Goal: Use online tool/utility: Utilize a website feature to perform a specific function

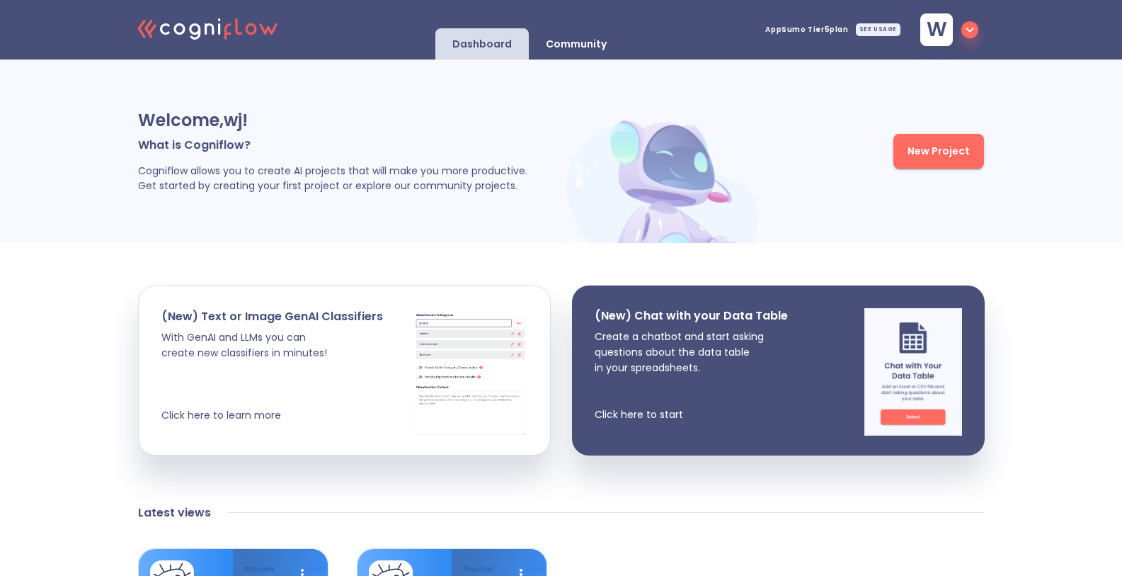
click at [604, 117] on img at bounding box center [664, 175] width 205 height 135
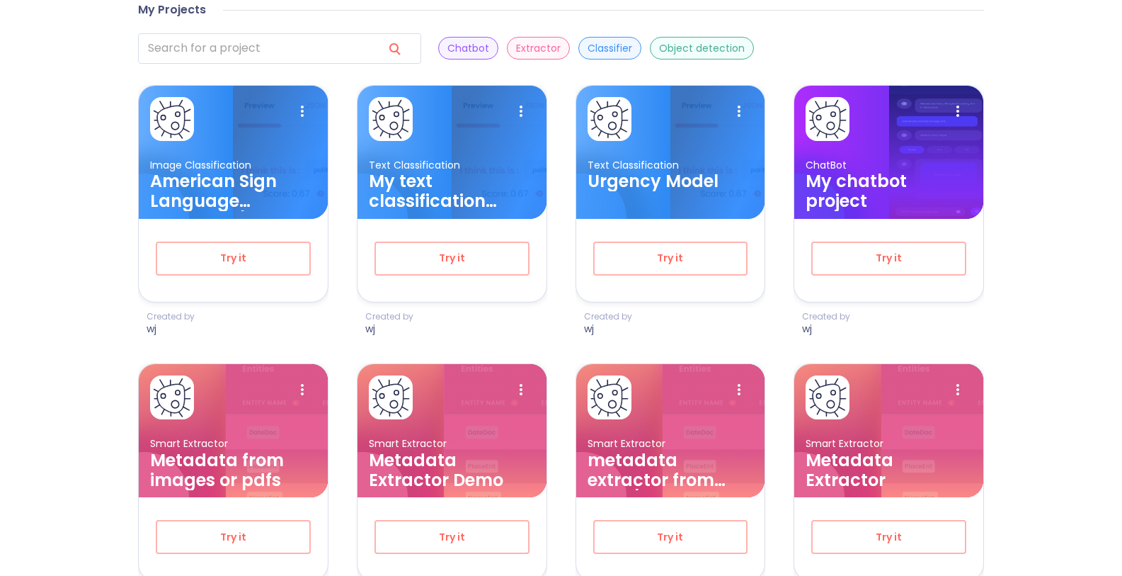
scroll to position [846, 0]
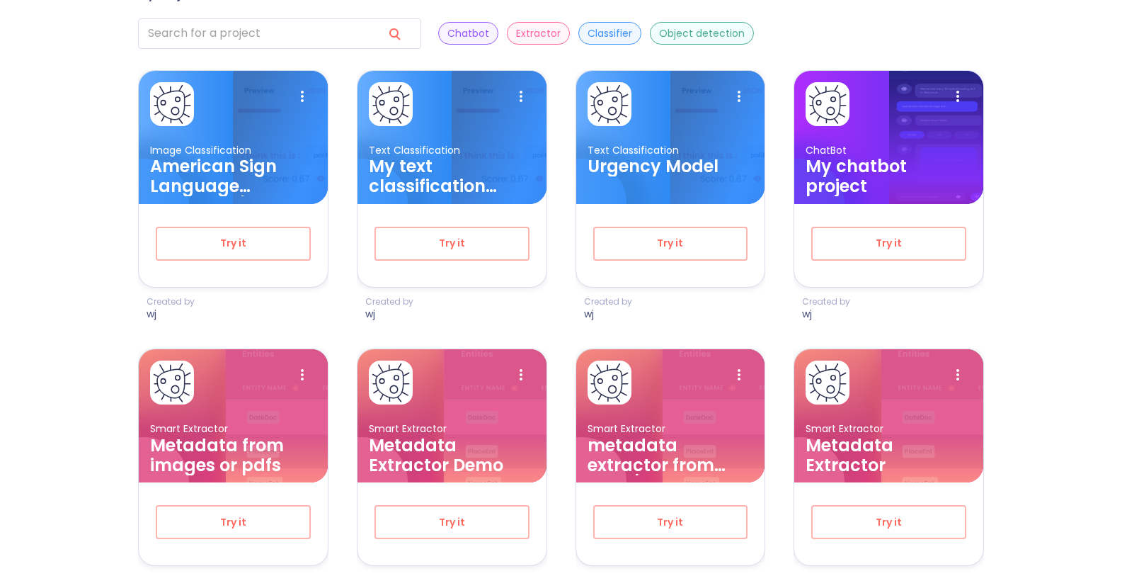
click at [1101, 270] on div "Welcome, wj ! What is Cogniflow? Cogniflow allows you to create AI projects tha…" at bounding box center [561, 324] width 1122 height 2221
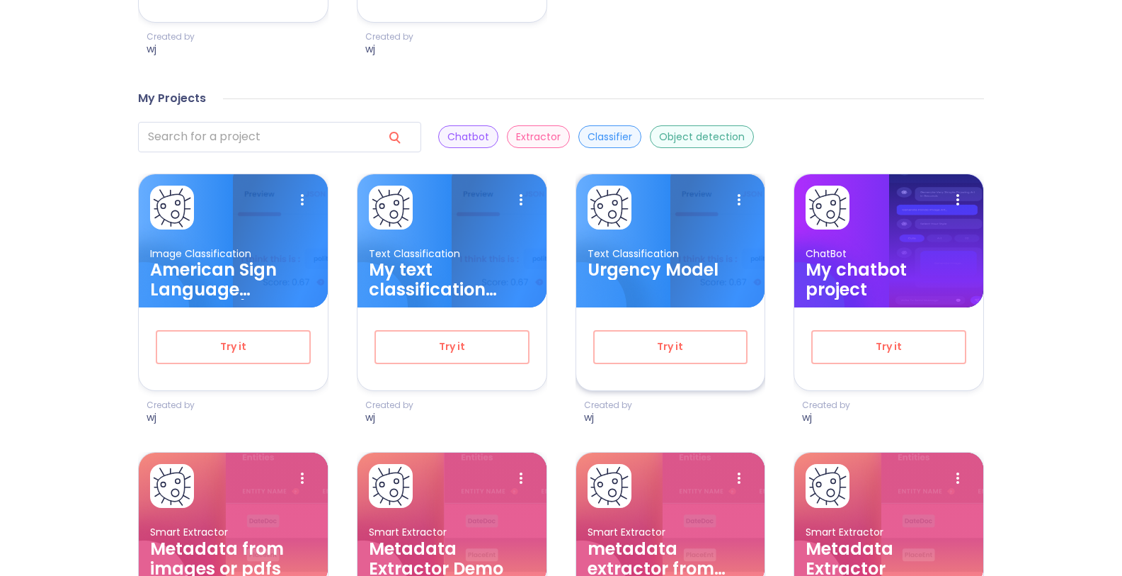
scroll to position [733, 0]
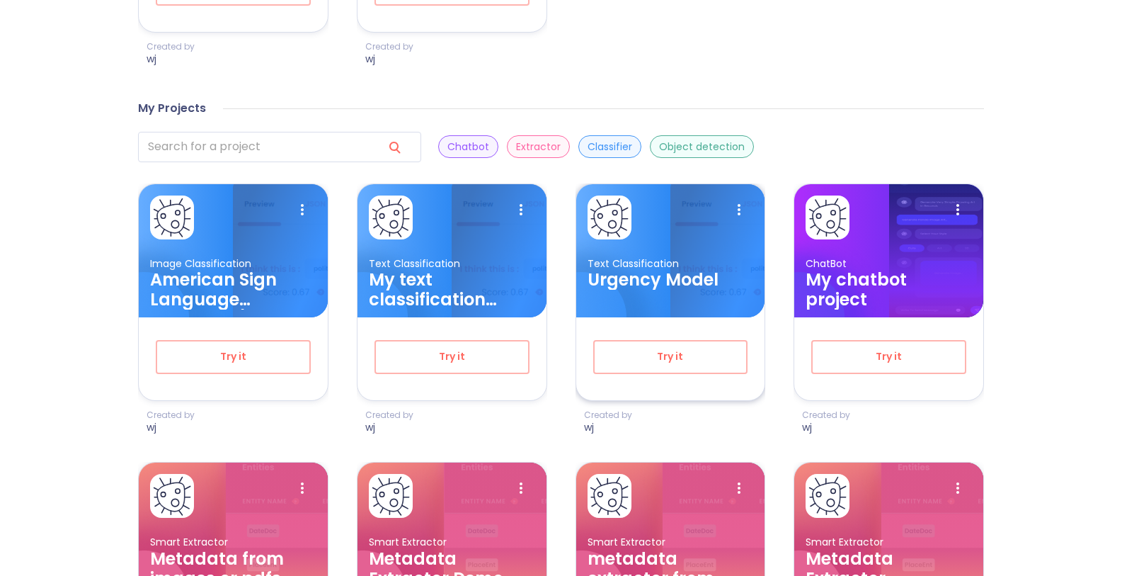
click at [704, 282] on h3 "Urgency Model" at bounding box center [671, 280] width 166 height 20
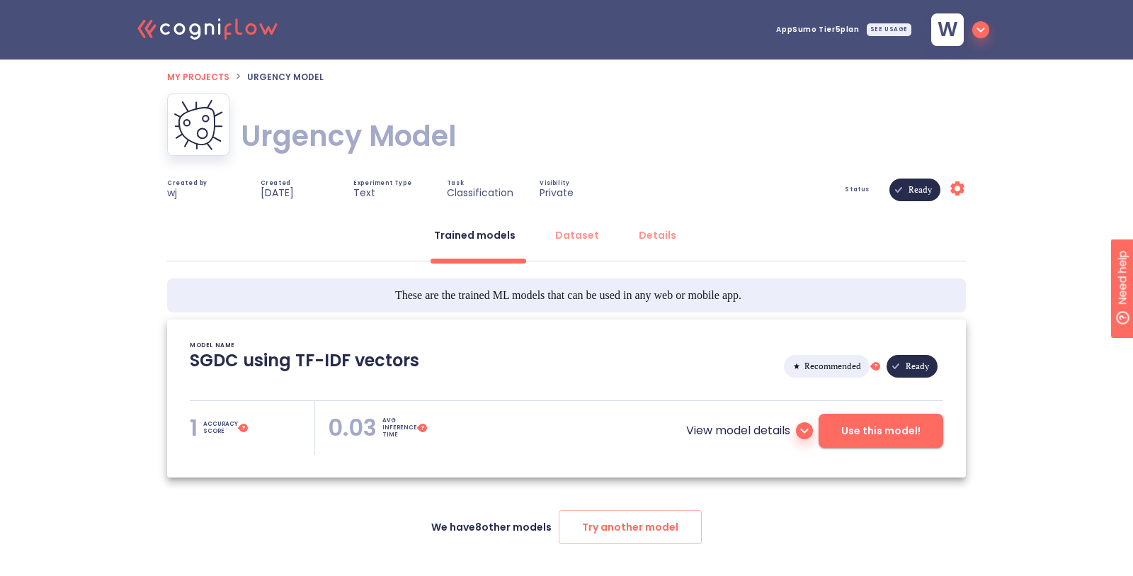
type textarea "[2025/08/12 13:49:29]- Starting with download required files from shared storag…"
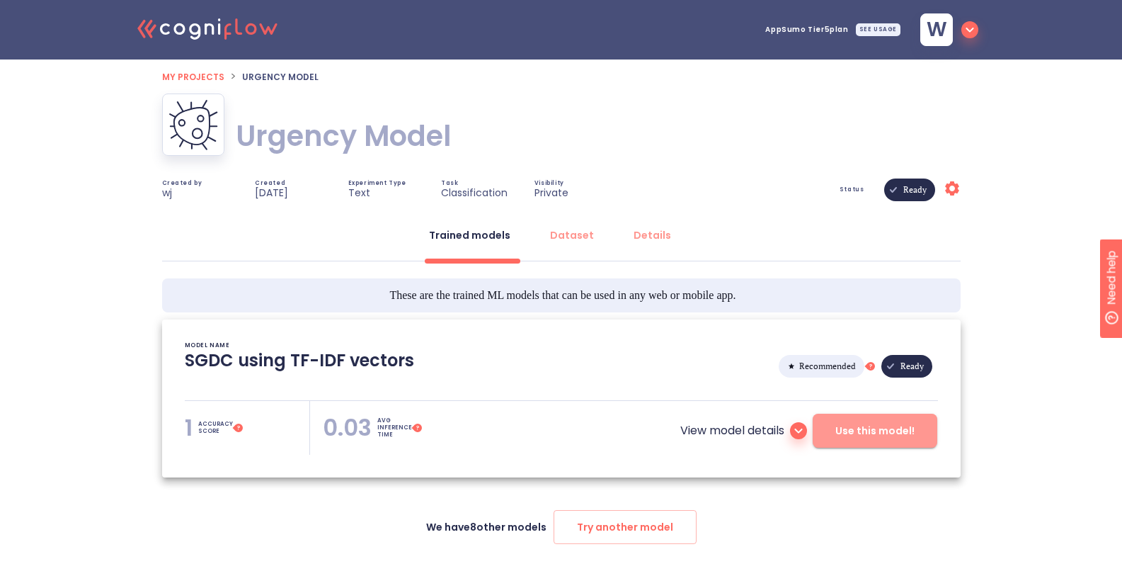
click at [876, 422] on span "Use this model!" at bounding box center [874, 431] width 79 height 18
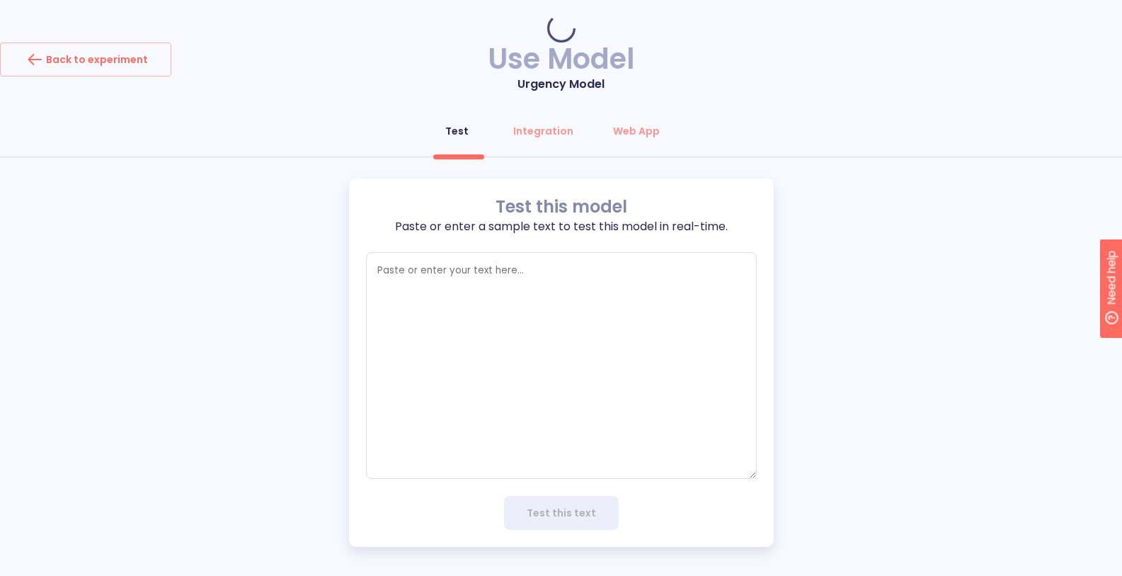
type textarea "x"
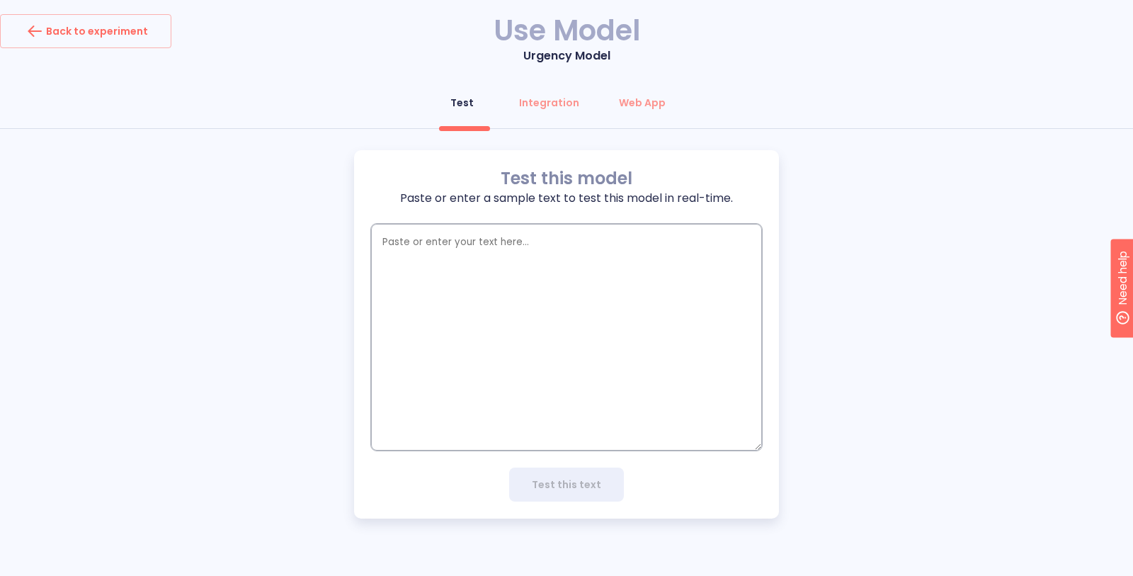
click at [518, 261] on textarea "empty textarea" at bounding box center [566, 337] width 391 height 227
paste textarea "Dear Congressman [Last Name],\n\nA major chemical spill occurred near the eleme…"
type textarea "Dear Congressman [Last Name],\n\nA major chemical spill occurred near the eleme…"
type textarea "x"
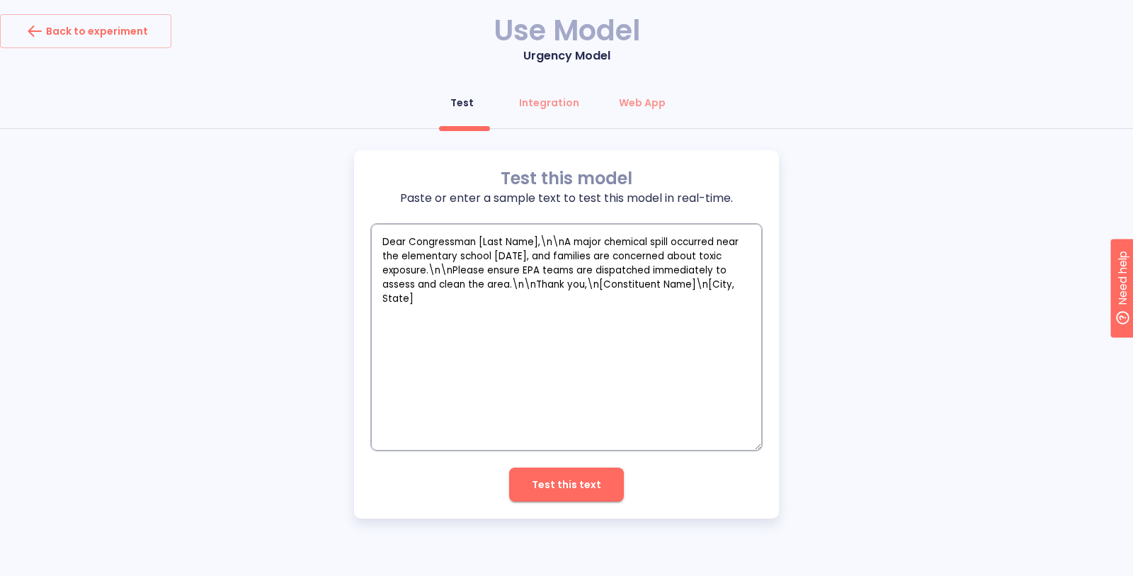
type textarea "Dear Congressman [Last Name],\n\nA major chemical spill occurred near the eleme…"
click at [557, 488] on span "Test this text" at bounding box center [566, 485] width 69 height 18
type textarea "x"
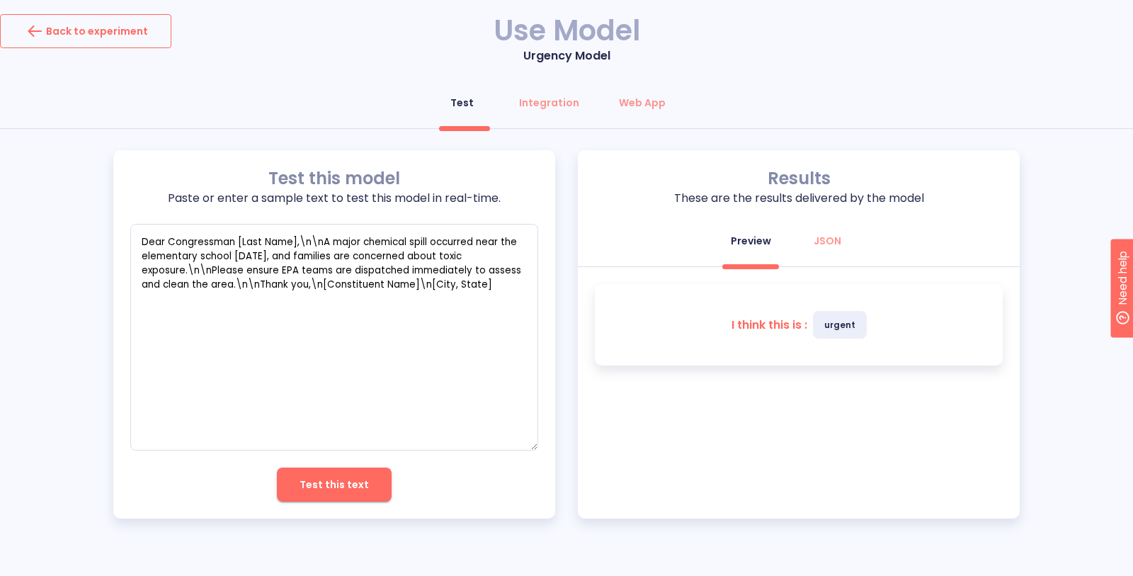
click at [95, 26] on div "Back to experiment" at bounding box center [85, 31] width 125 height 23
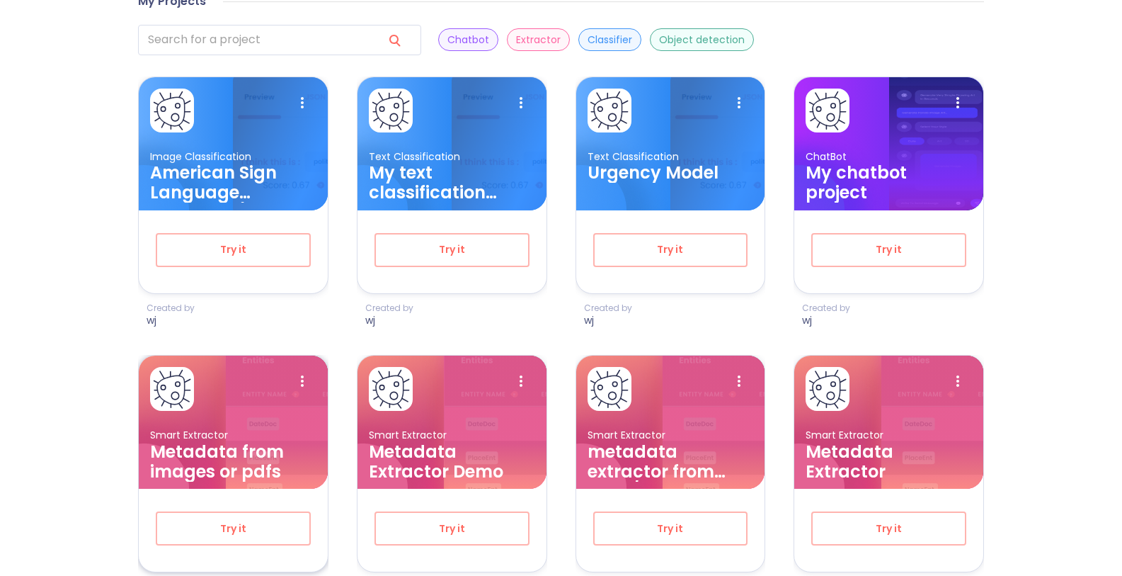
scroll to position [847, 0]
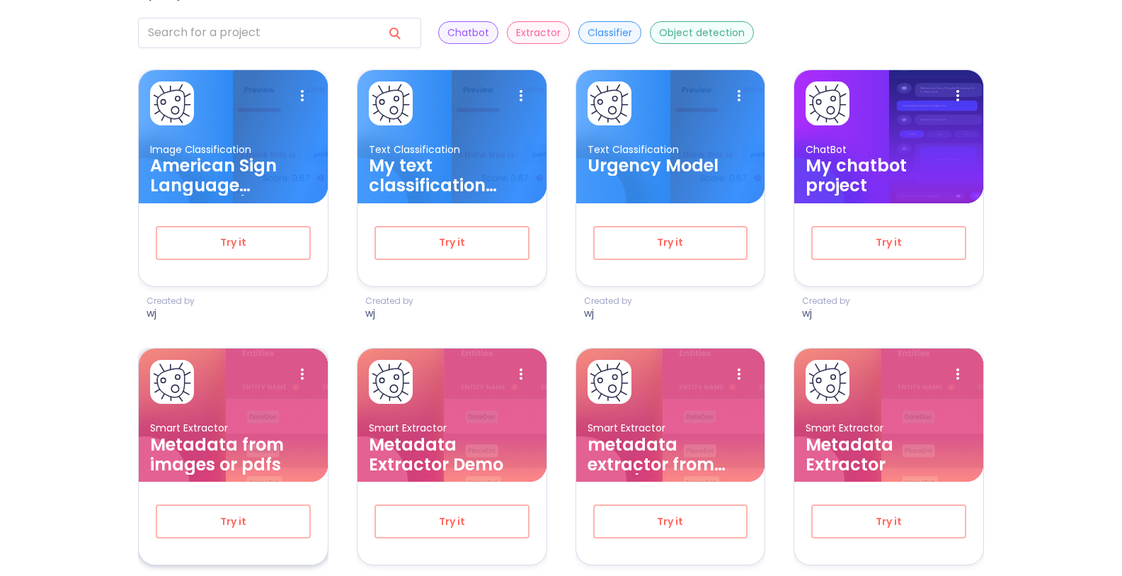
click at [212, 454] on h3 "Metadata from images or pdfs" at bounding box center [233, 455] width 166 height 40
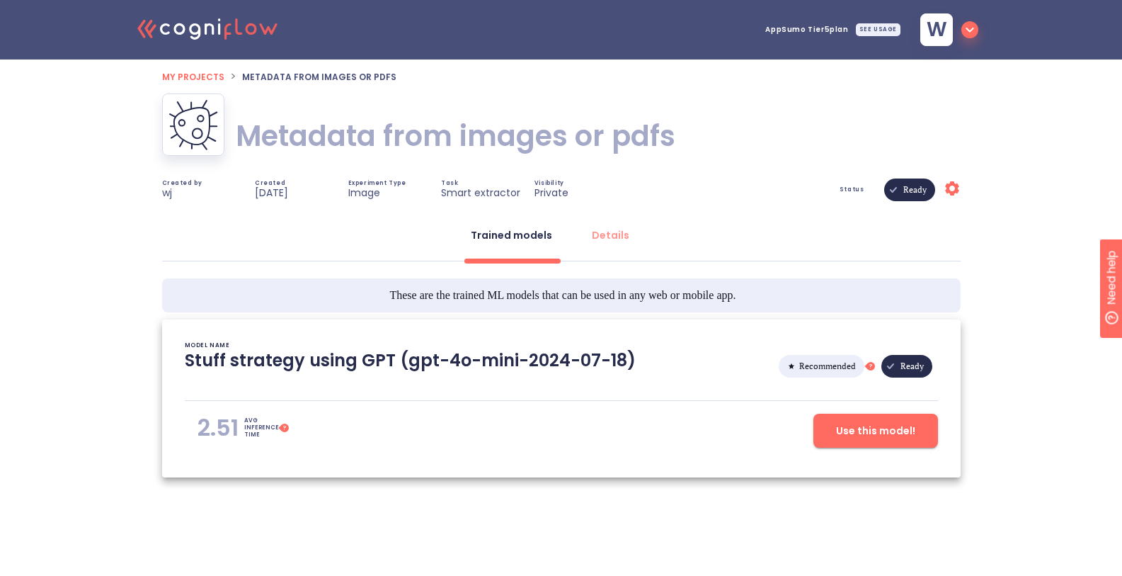
click at [839, 436] on span "Use this model!" at bounding box center [875, 431] width 79 height 18
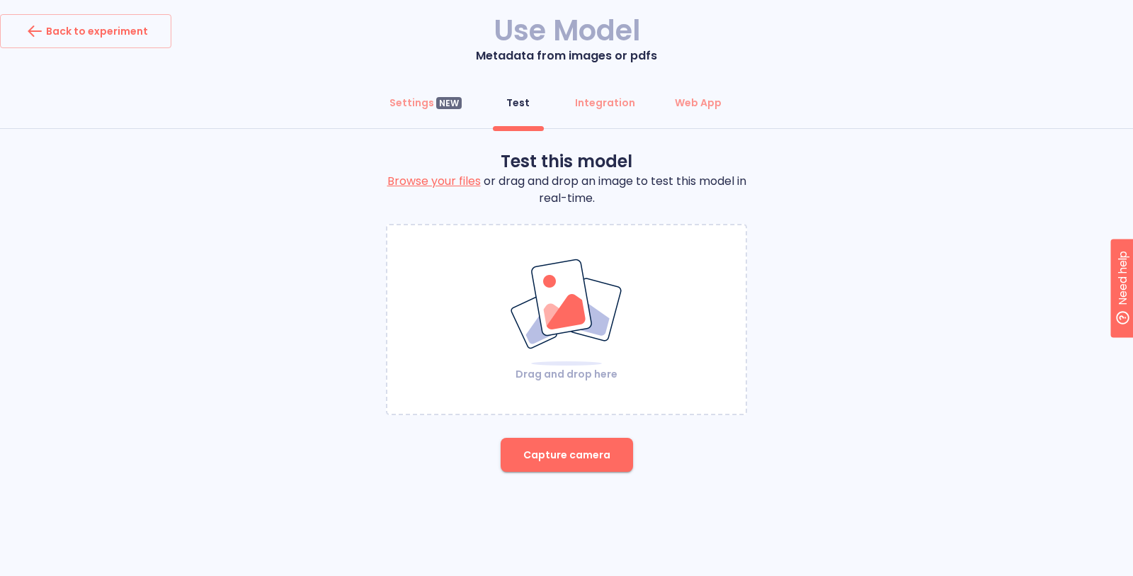
click at [594, 311] on img at bounding box center [566, 312] width 115 height 109
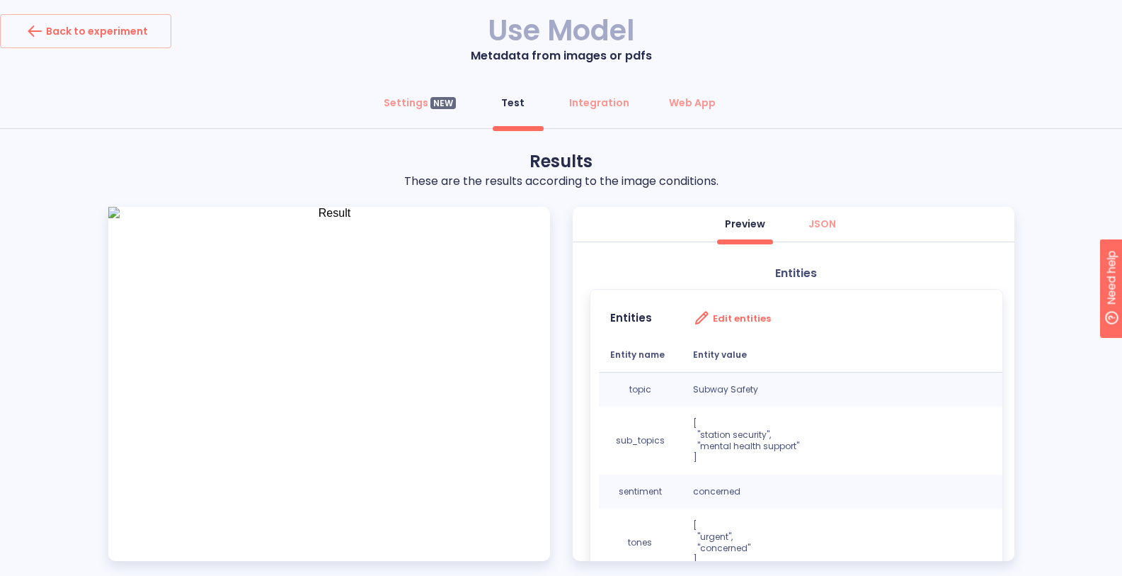
click at [890, 103] on div "Settings NEW Test Integration Web App" at bounding box center [561, 107] width 1122 height 42
click at [392, 104] on div "Settings NEW" at bounding box center [420, 103] width 72 height 14
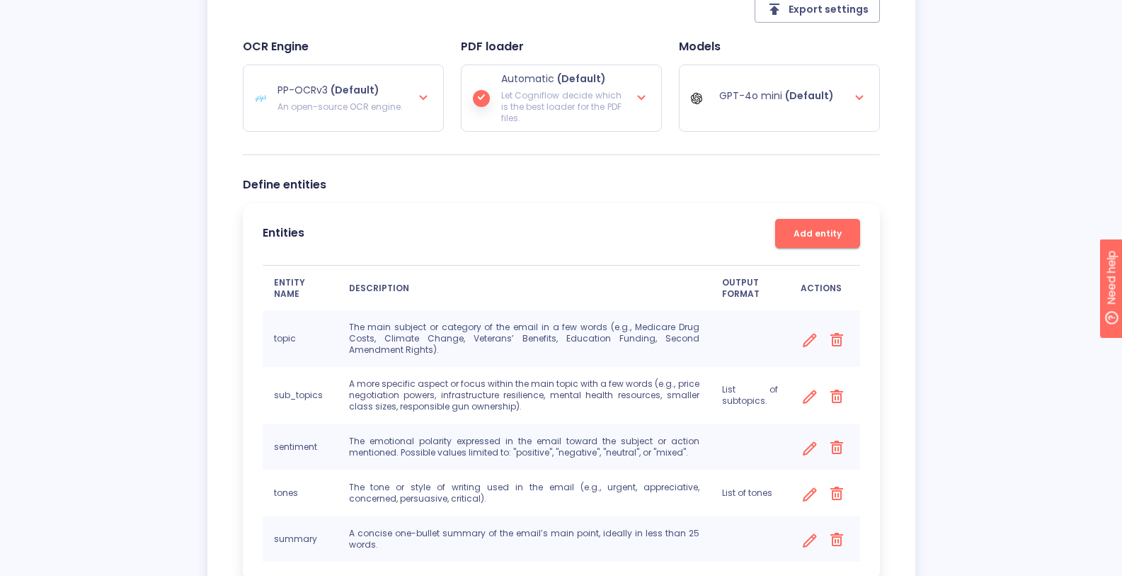
scroll to position [227, 0]
click at [638, 93] on icon at bounding box center [641, 96] width 17 height 17
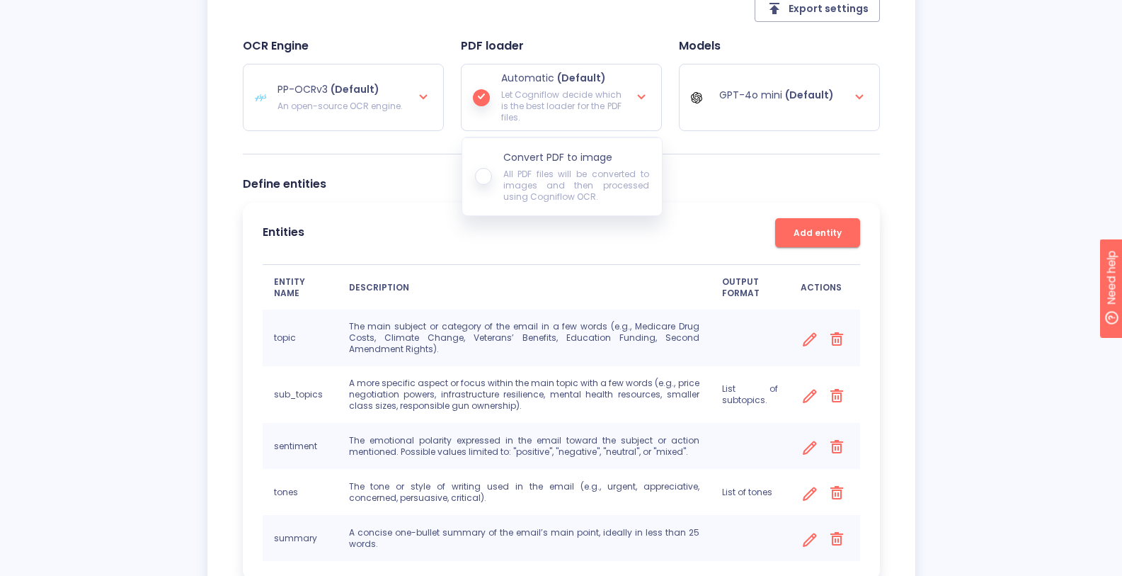
click at [1016, 211] on div "Settings NEW Test Integration Web App Settings Export settings OCR Engine PP-OC…" at bounding box center [561, 266] width 1122 height 814
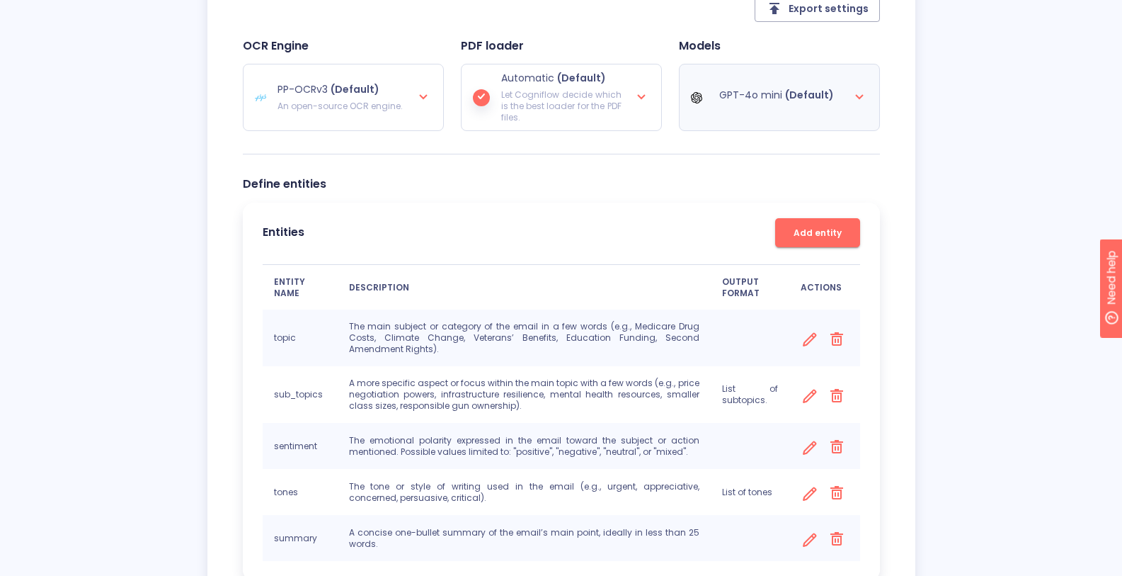
click at [858, 110] on div "GPT-4o mini (Default)" at bounding box center [779, 96] width 177 height 51
click at [857, 93] on icon at bounding box center [859, 96] width 17 height 17
click at [917, 107] on div "Settings NEW Test Integration Web App Settings Export settings OCR Engine PP-OC…" at bounding box center [561, 266] width 1122 height 814
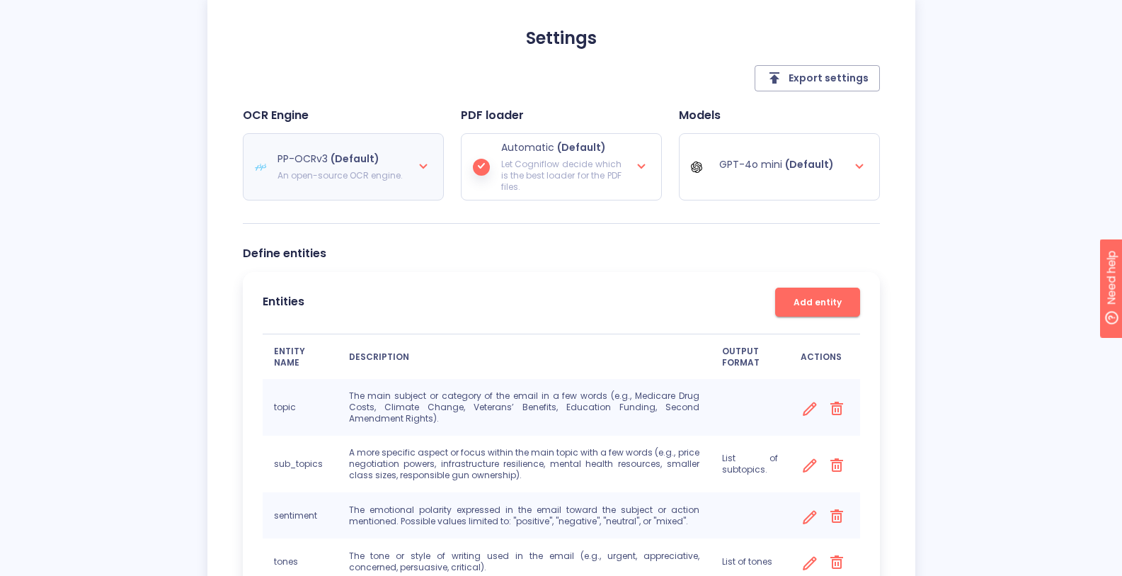
scroll to position [142, 0]
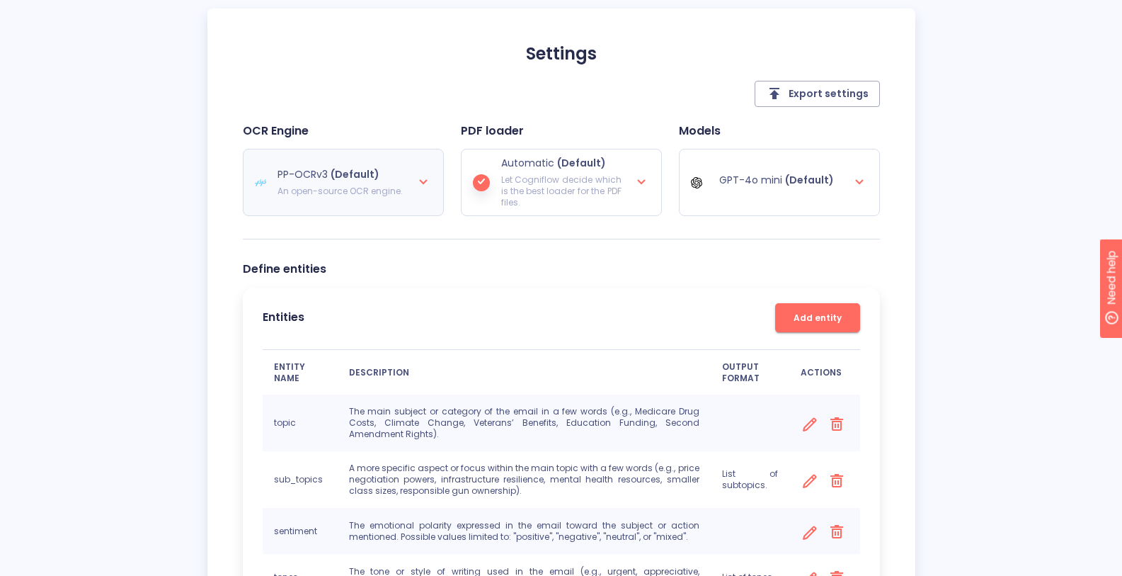
click at [420, 190] on div at bounding box center [423, 183] width 17 height 20
click at [135, 198] on div "Settings NEW Test Integration Web App Settings Export settings OCR Engine PP-OC…" at bounding box center [561, 351] width 1122 height 814
click at [898, 239] on div "Settings Export settings OCR Engine PP-OCRv3 (Default) An open-source OCR engin…" at bounding box center [561, 382] width 708 height 749
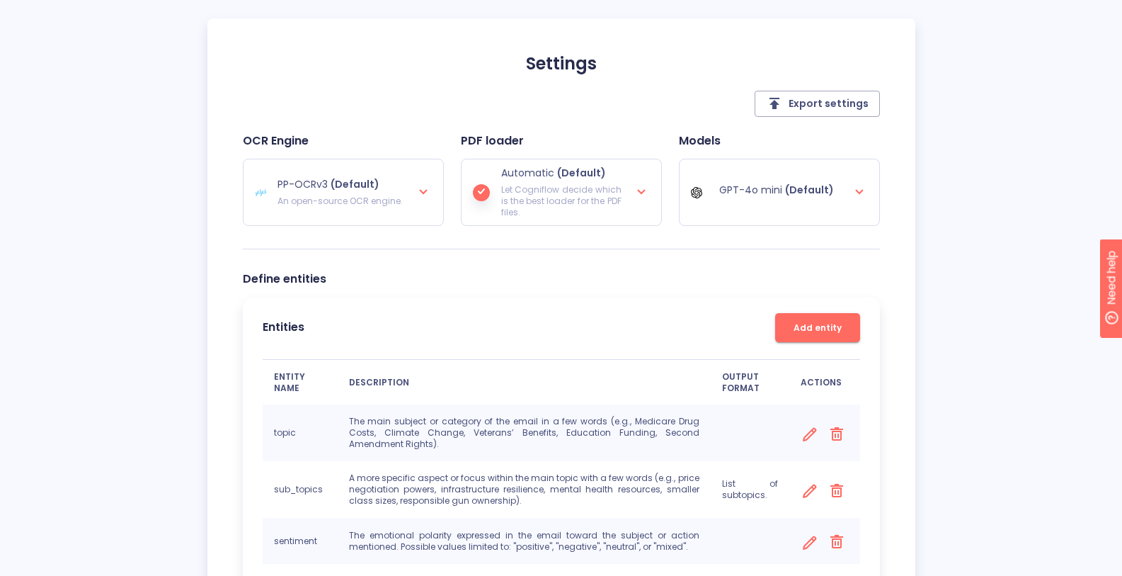
scroll to position [76, 0]
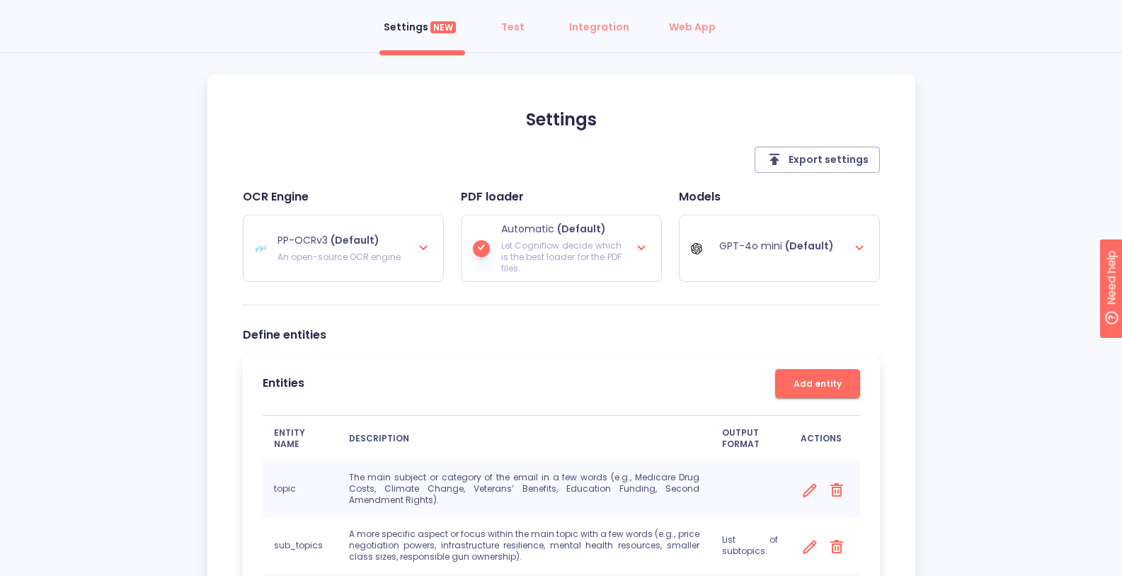
click at [977, 190] on div "Settings NEW Test Integration Web App Settings Export settings OCR Engine PP-OC…" at bounding box center [561, 417] width 1122 height 814
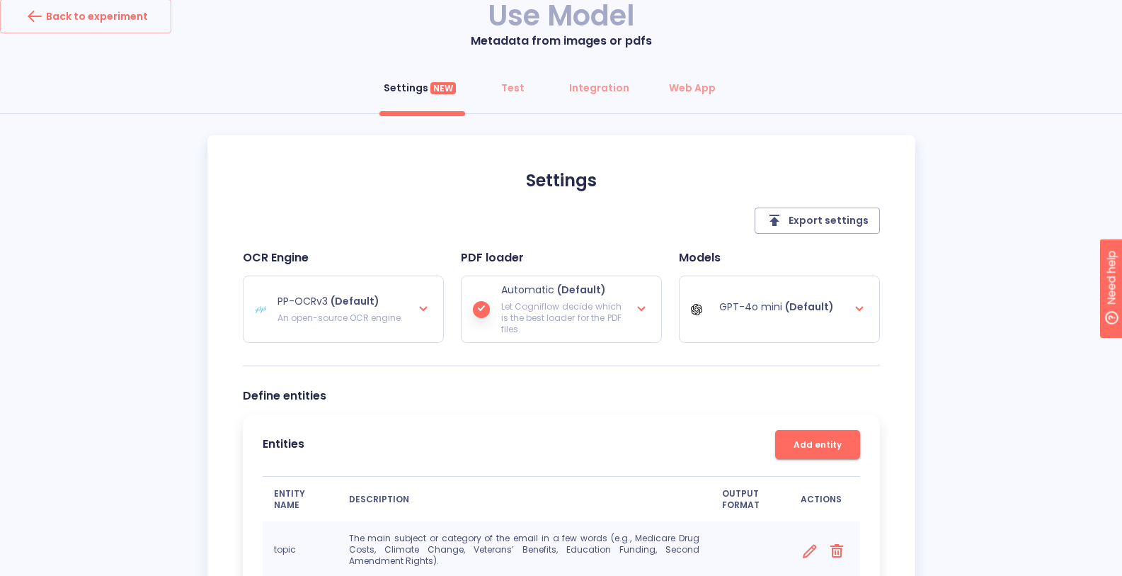
scroll to position [0, 0]
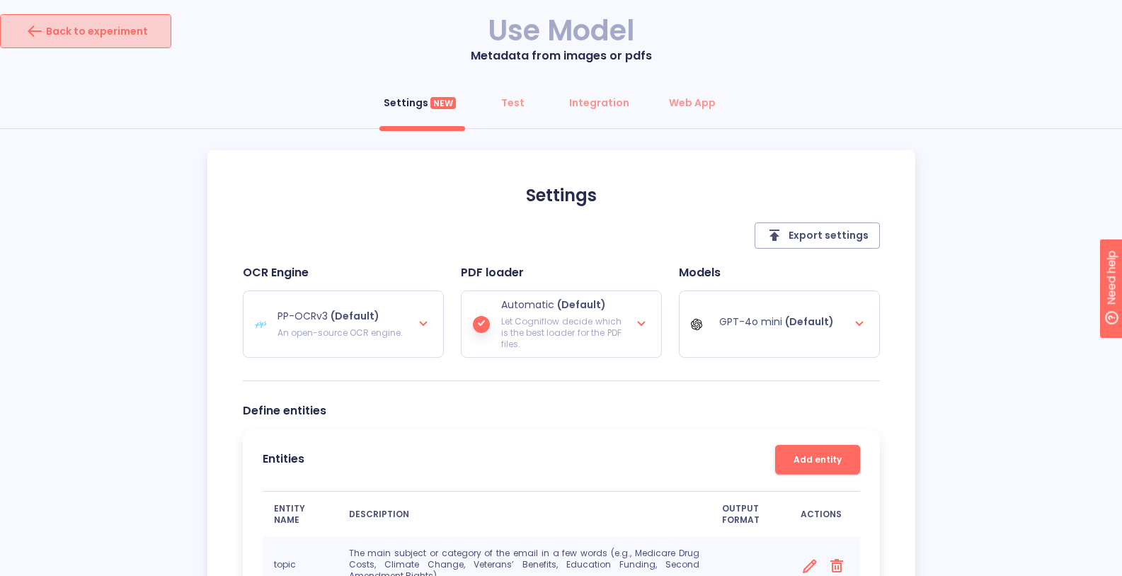
click at [144, 36] on button "Back to experiment" at bounding box center [85, 31] width 171 height 34
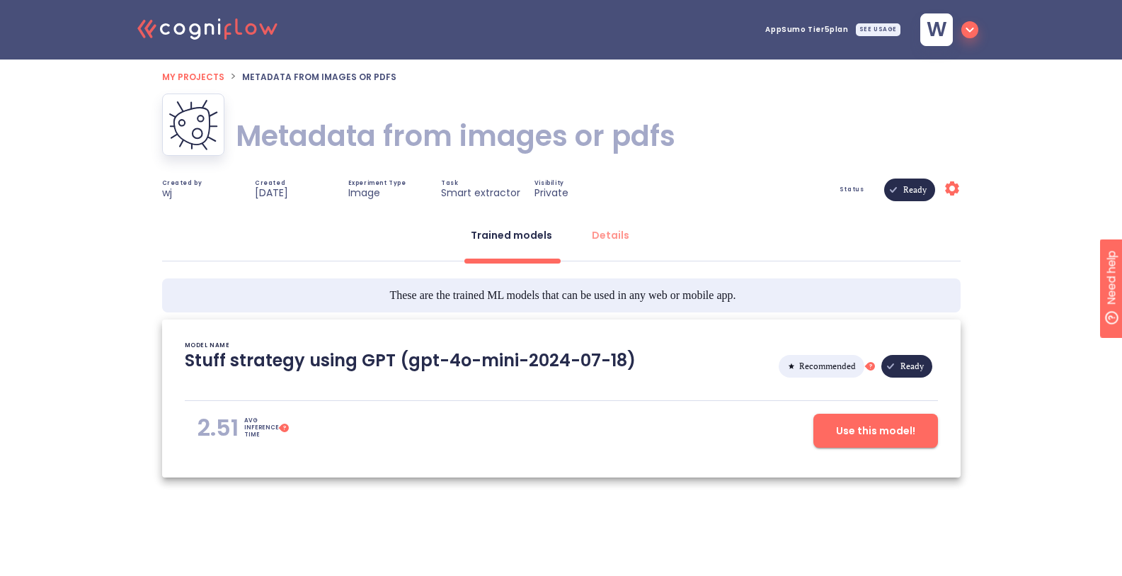
click at [205, 72] on span "My projects" at bounding box center [193, 77] width 62 height 12
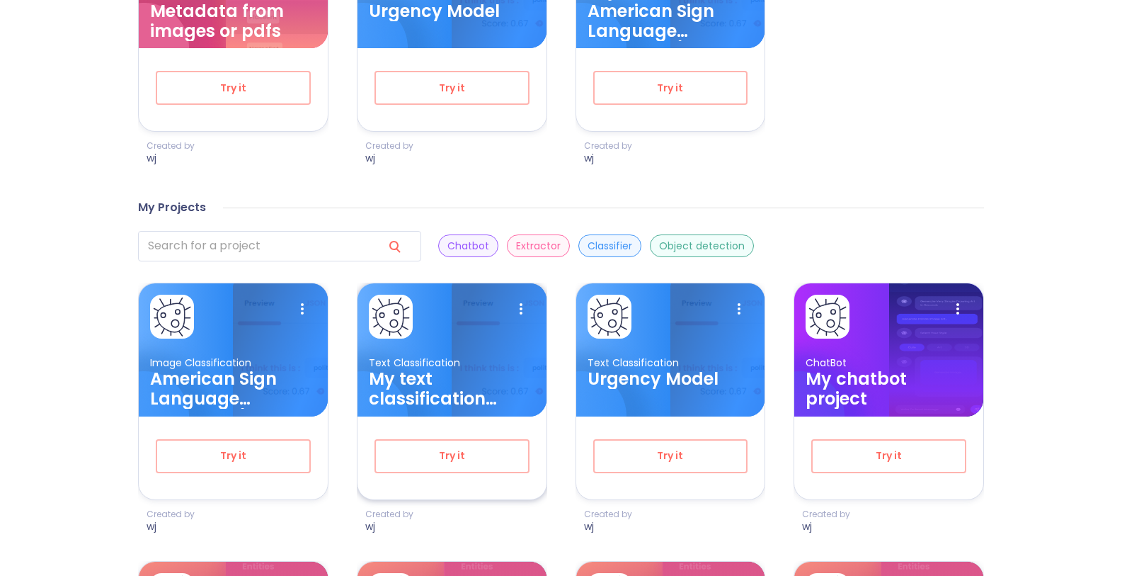
scroll to position [651, 0]
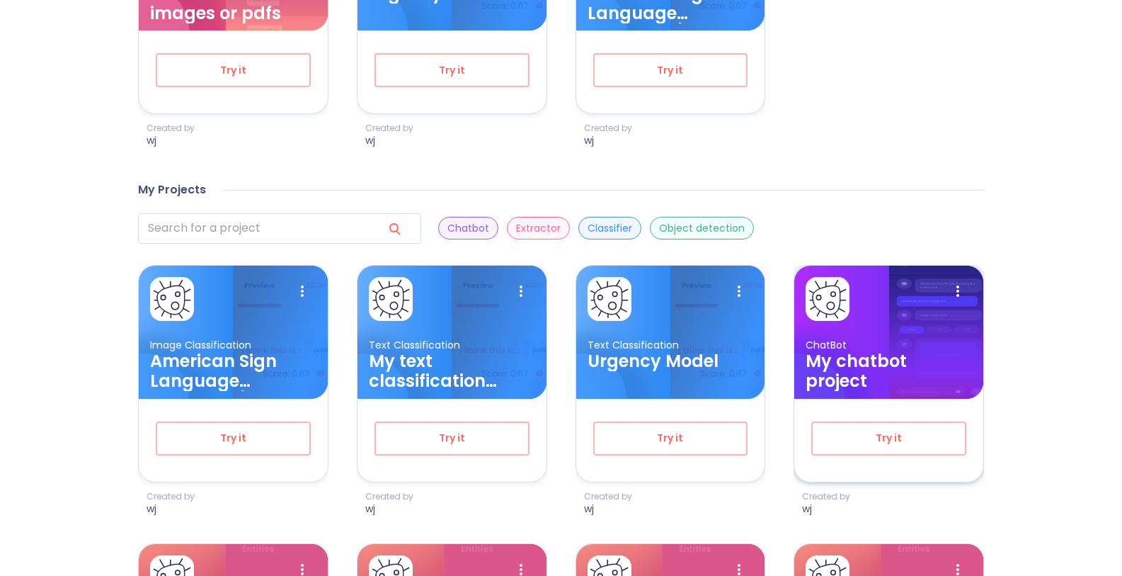
click at [873, 365] on h3 "My chatbot project" at bounding box center [889, 371] width 166 height 40
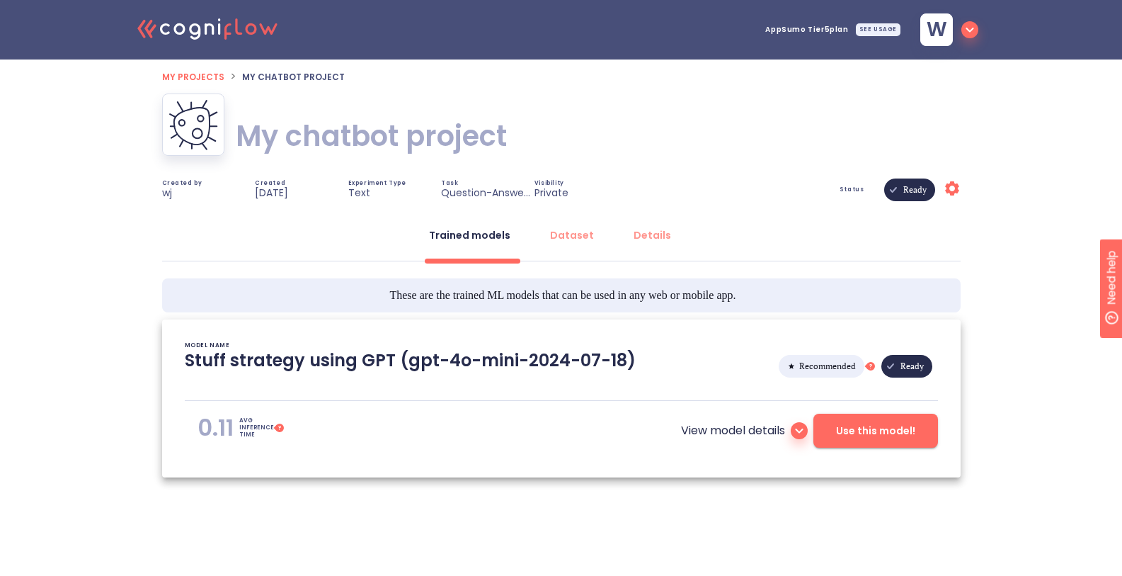
type textarea "[2025/08/12 13:33:42]- Starting with download required files from shared storag…"
click at [887, 425] on span "Use this model!" at bounding box center [875, 431] width 79 height 18
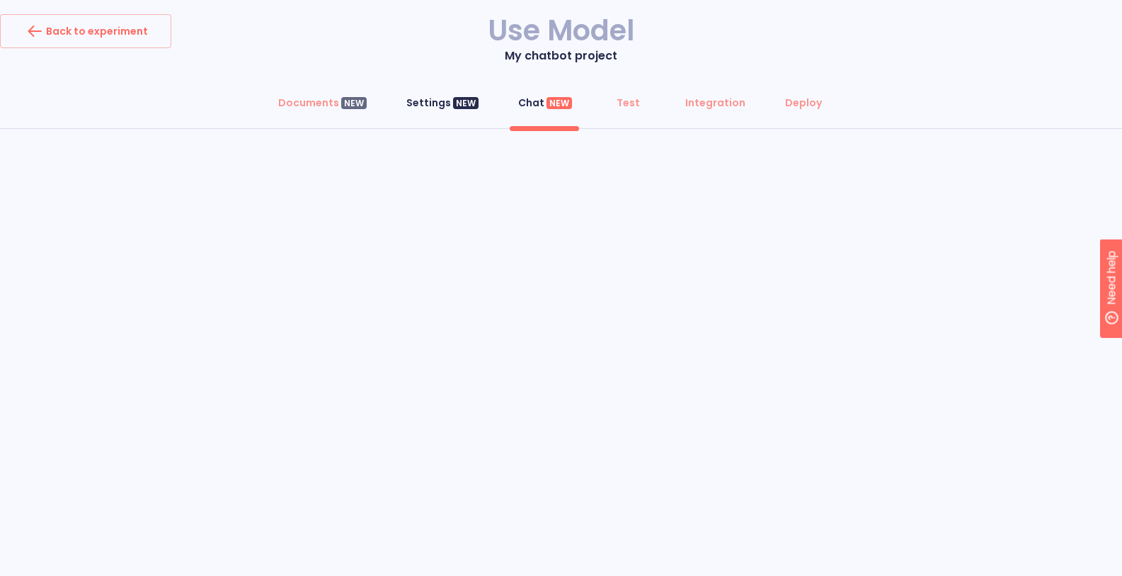
click at [445, 110] on div "Settings NEW" at bounding box center [442, 103] width 72 height 14
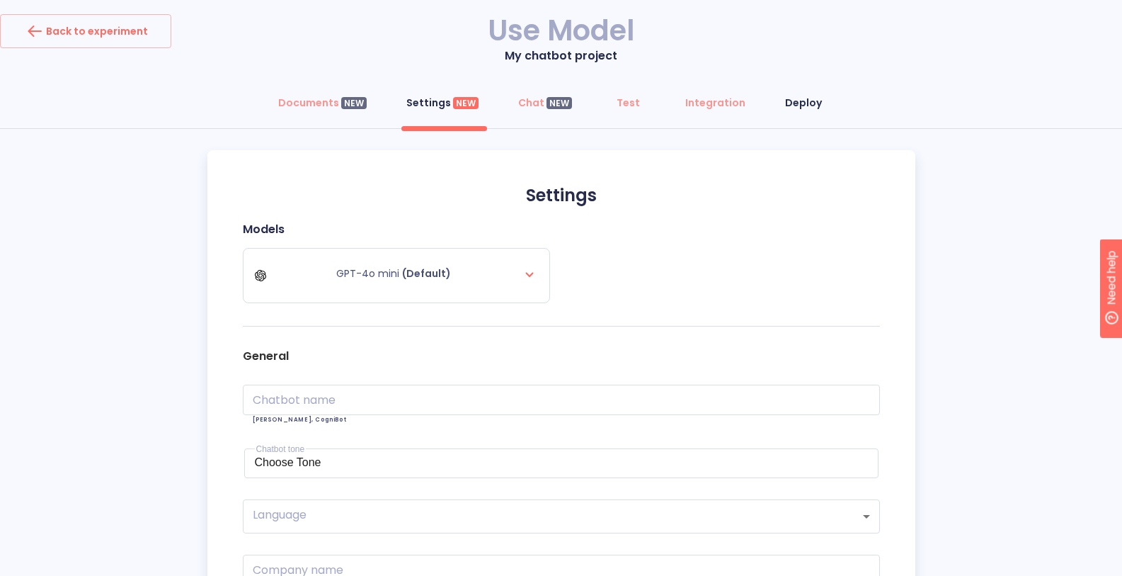
click at [789, 103] on div "Deploy" at bounding box center [803, 103] width 37 height 14
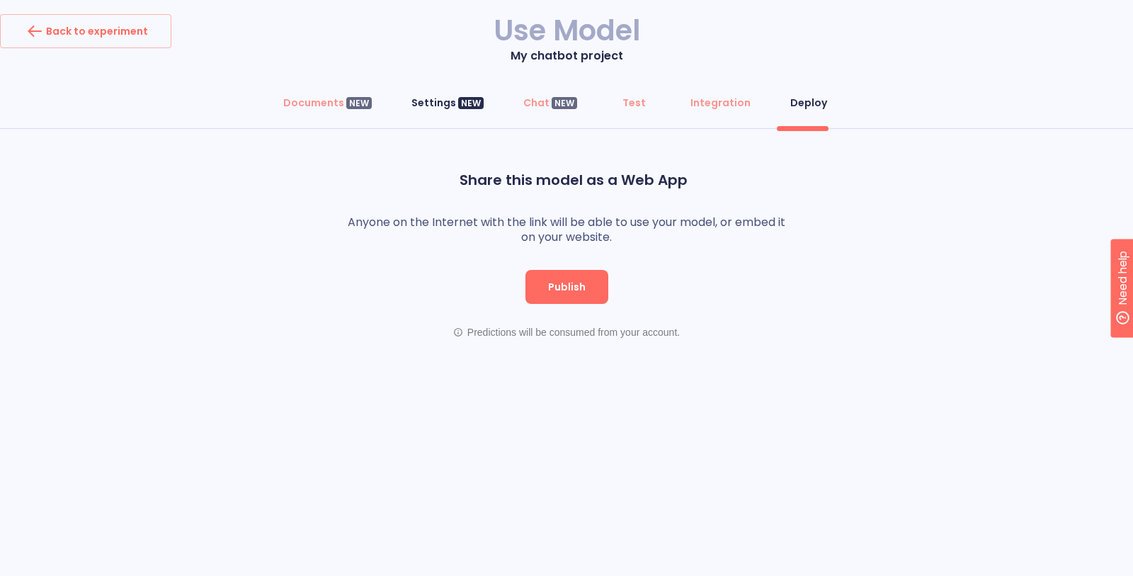
click at [464, 105] on div "NEW" at bounding box center [470, 103] width 25 height 13
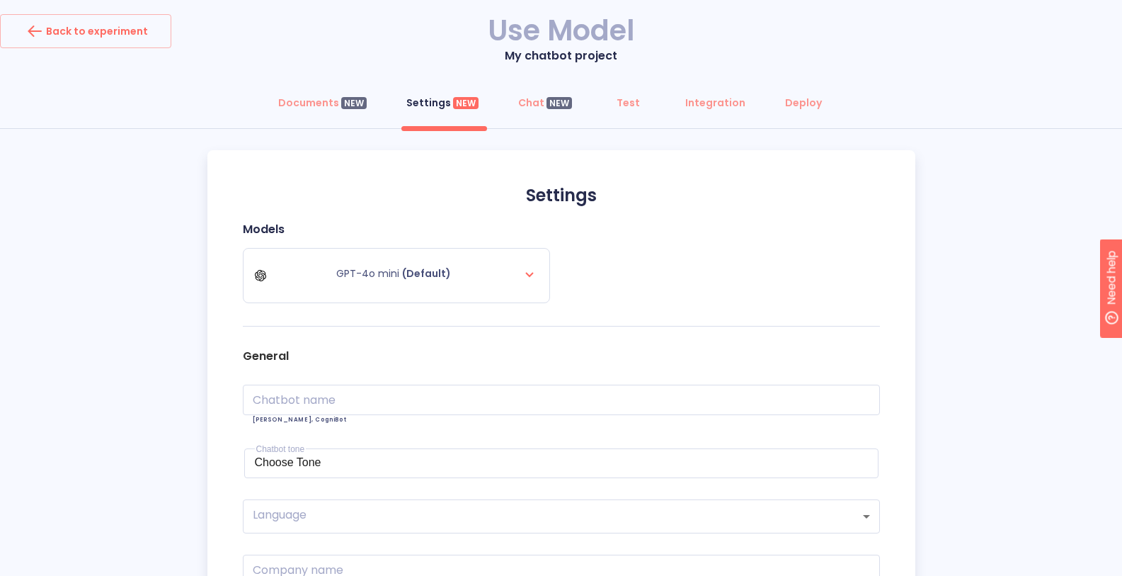
click at [905, 285] on div "Settings Models GPT-4o mini (Default) General Chatbot name Chatbot name e.g. Co…" at bounding box center [561, 501] width 708 height 702
click at [313, 105] on div "Documents NEW" at bounding box center [322, 103] width 88 height 14
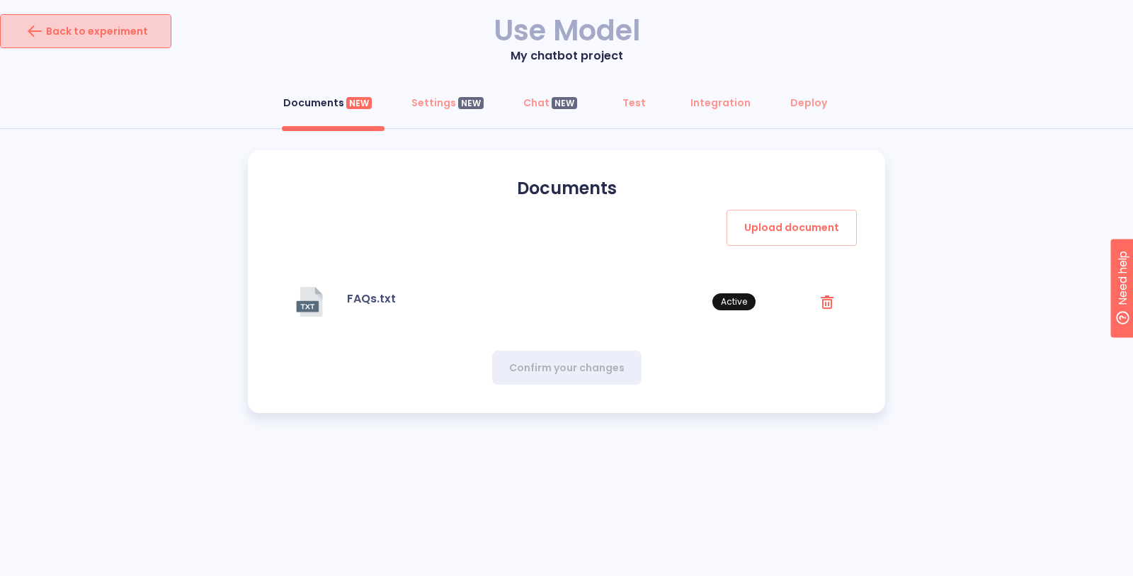
click at [118, 44] on button "Back to experiment" at bounding box center [85, 31] width 171 height 34
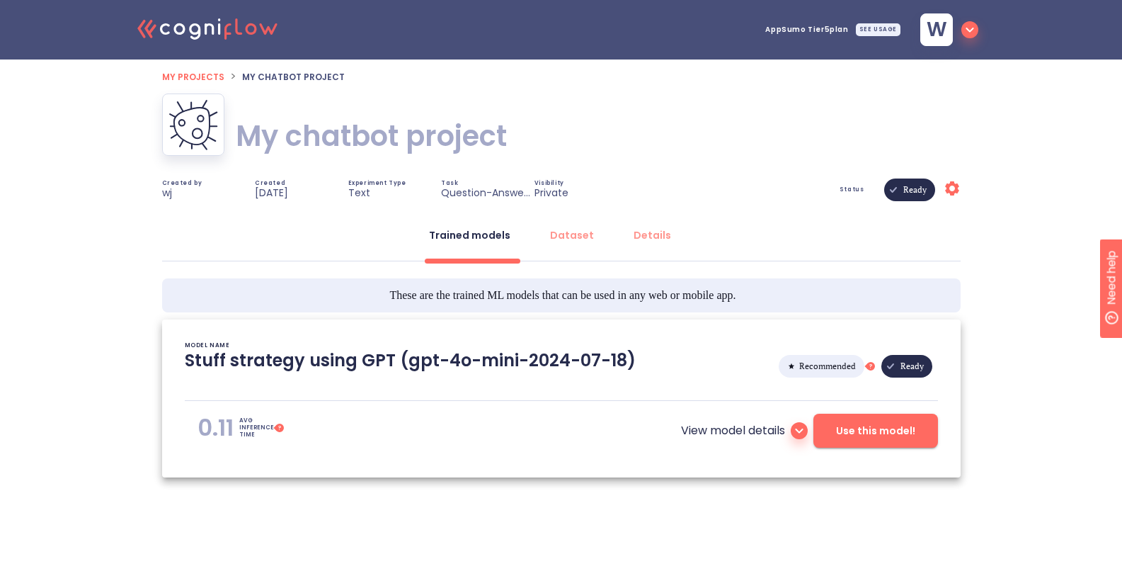
click at [363, 135] on h1 "My chatbot project" at bounding box center [371, 136] width 271 height 40
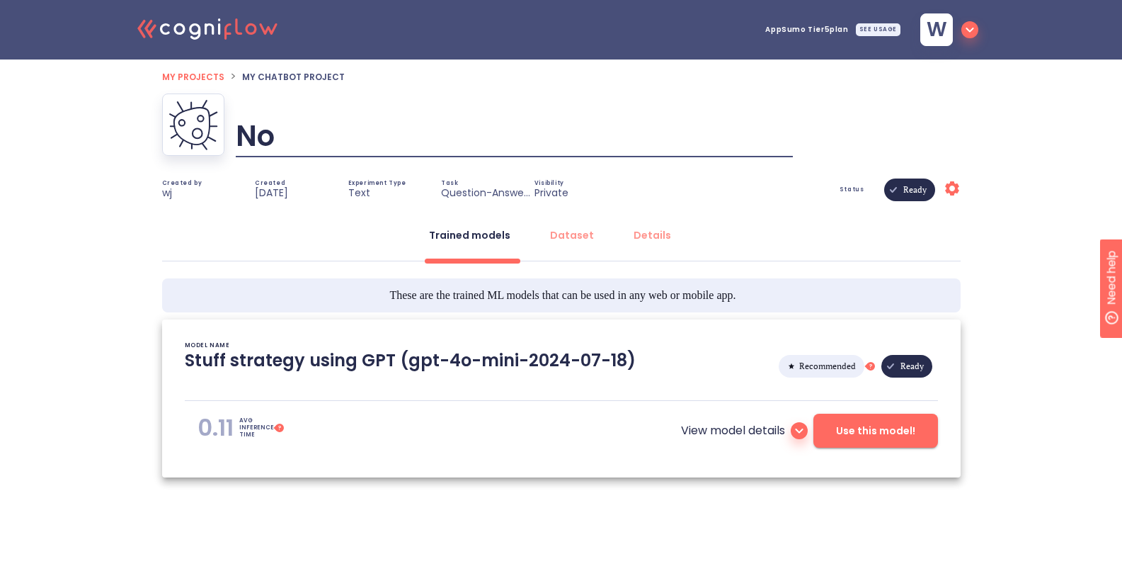
type input "N"
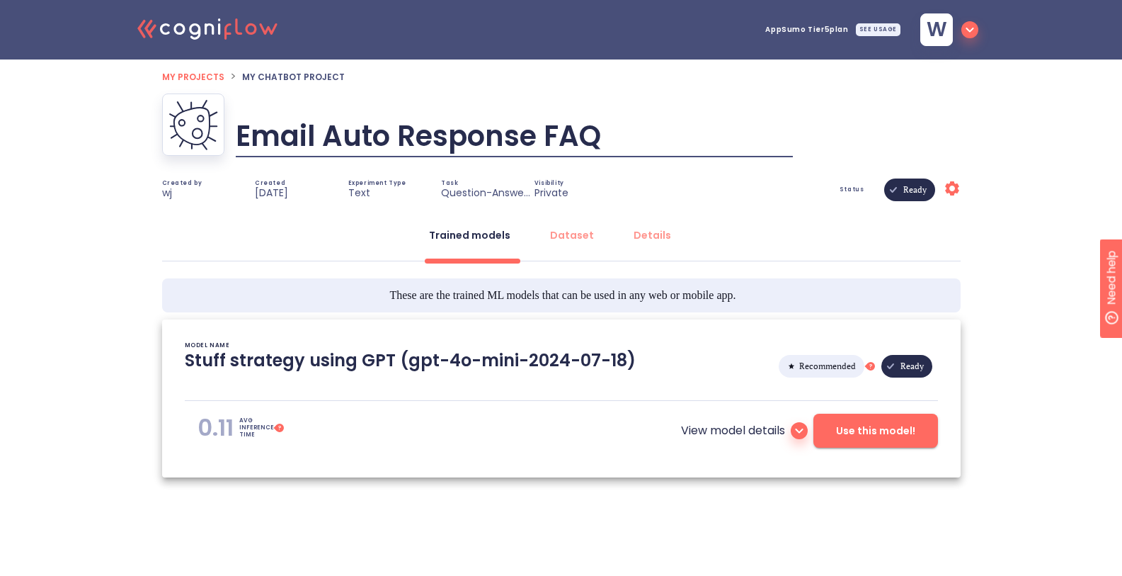
type input "Email Auto Response FAQs"
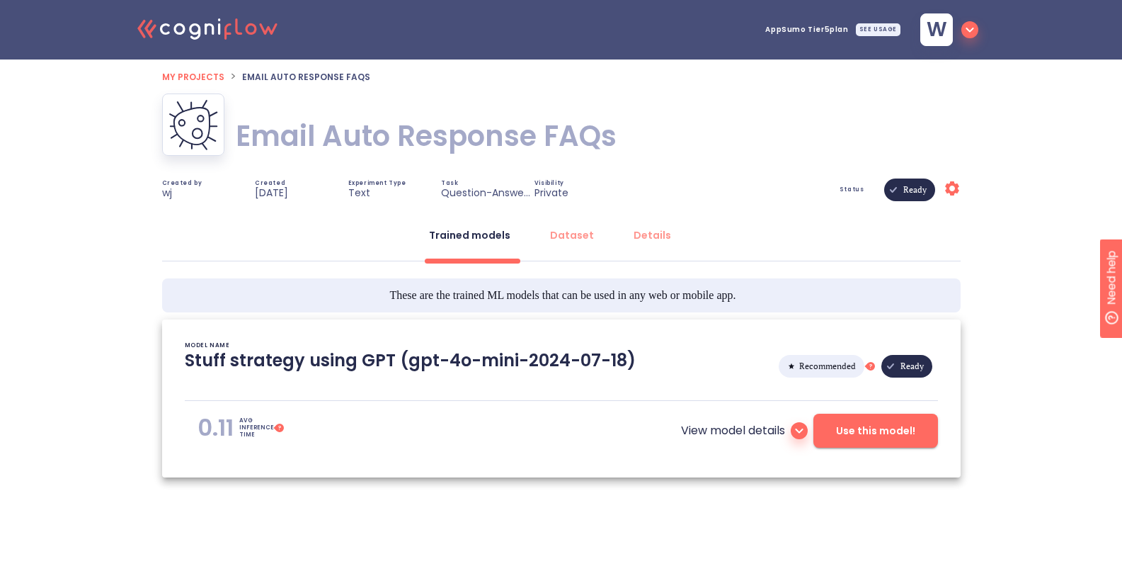
click at [862, 444] on button "Use this model!" at bounding box center [875, 430] width 125 height 34
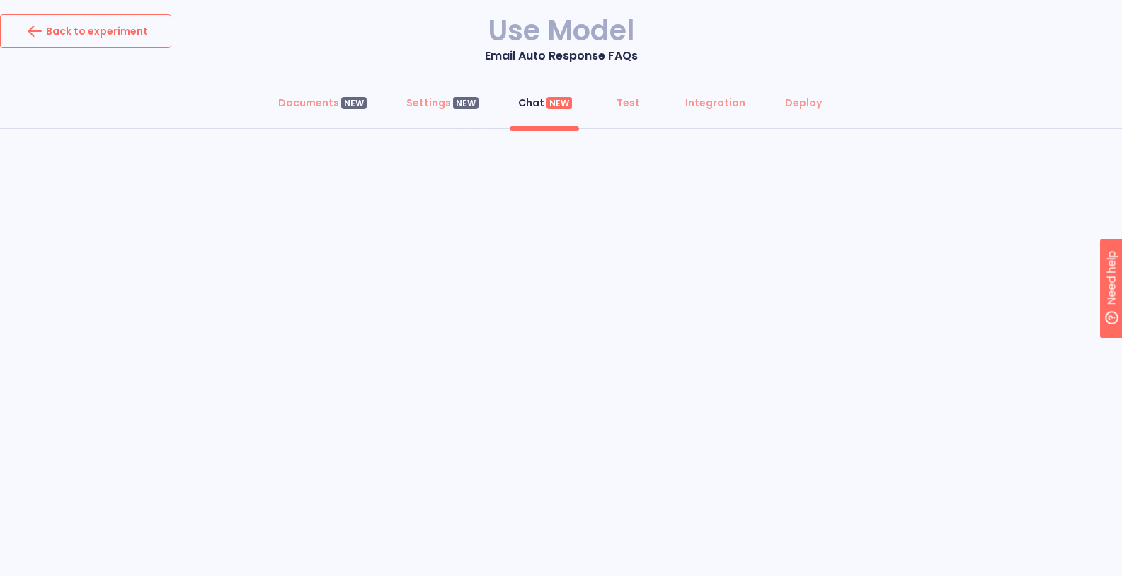
click at [132, 27] on div "Back to experiment" at bounding box center [85, 31] width 125 height 23
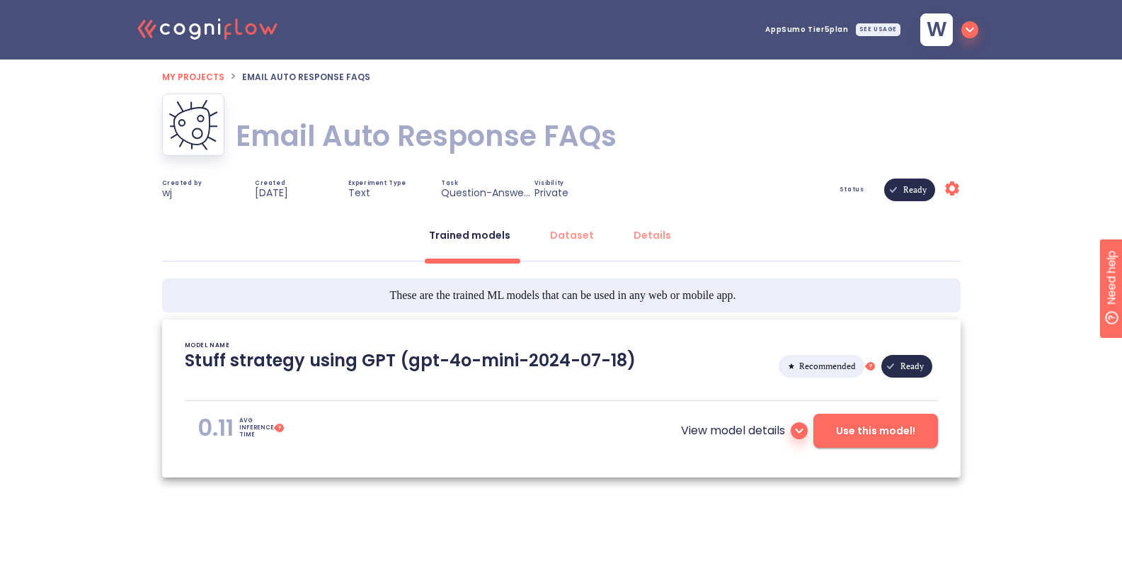
type textarea "[2025/08/12 13:33:42]- Starting with download required files from shared storag…"
click at [864, 432] on span "Use this model!" at bounding box center [875, 431] width 79 height 18
